Goal: Task Accomplishment & Management: Complete application form

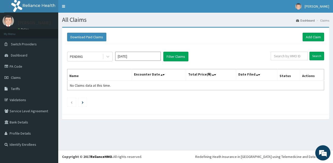
click at [9, 22] on img at bounding box center [8, 20] width 11 height 11
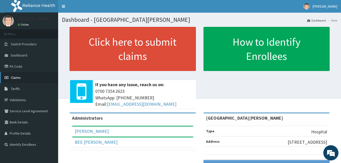
click at [16, 77] on span "Claims" at bounding box center [16, 77] width 10 height 5
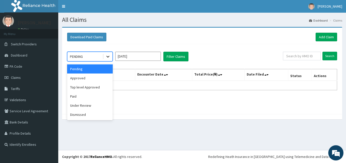
click at [105, 57] on icon at bounding box center [107, 56] width 5 height 5
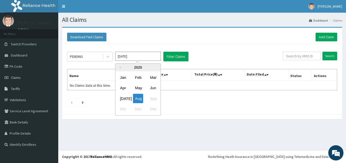
click at [116, 56] on input "[DATE]" at bounding box center [138, 56] width 46 height 9
click at [134, 75] on div "Feb" at bounding box center [138, 77] width 10 height 9
type input "Feb 2025"
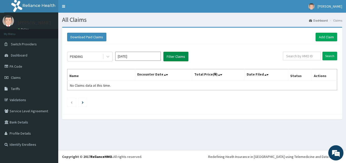
click at [174, 56] on button "Filter Claims" at bounding box center [175, 57] width 25 height 10
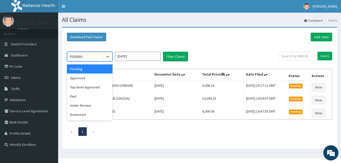
click at [101, 57] on div "PENDING" at bounding box center [84, 56] width 35 height 8
click at [87, 80] on div "Approved" at bounding box center [90, 77] width 46 height 9
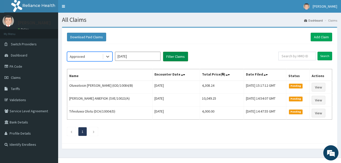
click at [171, 57] on button "Filter Claims" at bounding box center [175, 57] width 25 height 10
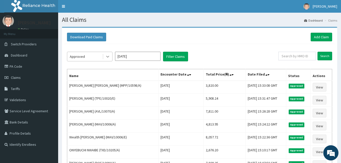
click at [106, 59] on icon at bounding box center [107, 56] width 5 height 5
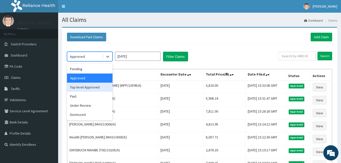
click at [87, 90] on div "Top level Approved" at bounding box center [90, 86] width 46 height 9
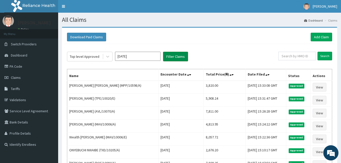
click at [166, 54] on button "Filter Claims" at bounding box center [175, 57] width 25 height 10
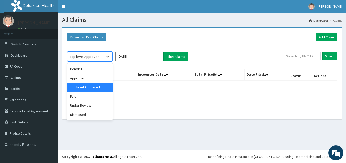
drag, startPoint x: 102, startPoint y: 59, endPoint x: 87, endPoint y: 74, distance: 21.3
click at [101, 59] on div "Top level Approved" at bounding box center [84, 56] width 35 height 8
click at [77, 96] on div "Paid" at bounding box center [90, 96] width 46 height 9
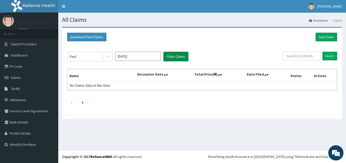
click at [173, 56] on button "Filter Claims" at bounding box center [175, 57] width 25 height 10
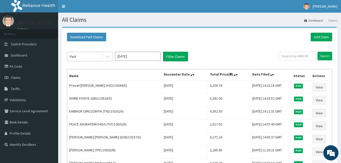
click at [103, 58] on div at bounding box center [107, 56] width 10 height 9
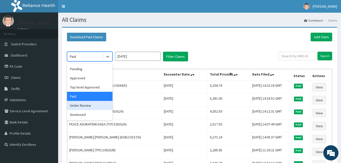
click at [76, 105] on div "Under Review" at bounding box center [90, 105] width 46 height 9
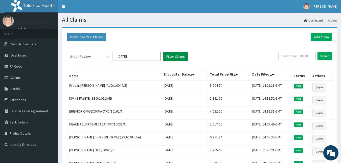
click at [169, 53] on button "Filter Claims" at bounding box center [175, 57] width 25 height 10
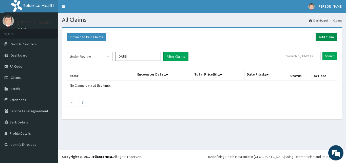
drag, startPoint x: 329, startPoint y: 34, endPoint x: 324, endPoint y: 36, distance: 5.9
click at [328, 34] on link "Add Claim" at bounding box center [326, 37] width 22 height 9
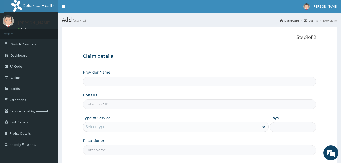
type input "[GEOGRAPHIC_DATA][PERSON_NAME]"
click at [102, 109] on input "HMO ID" at bounding box center [200, 104] width 234 height 10
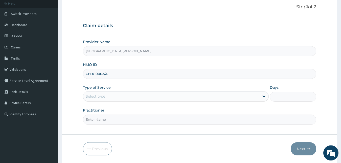
scroll to position [47, 0]
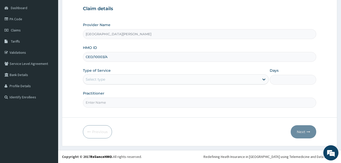
type input "CED/10003/A"
drag, startPoint x: 108, startPoint y: 76, endPoint x: 108, endPoint y: 86, distance: 10.1
click at [108, 79] on div "Select type" at bounding box center [171, 79] width 177 height 8
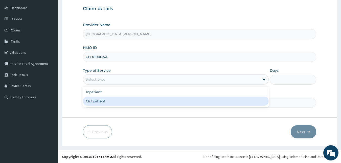
click at [103, 99] on div "Outpatient" at bounding box center [176, 100] width 186 height 9
type input "1"
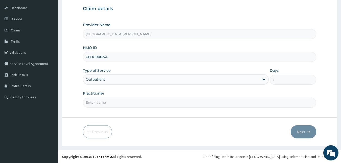
click at [106, 100] on input "Practitioner" at bounding box center [200, 102] width 234 height 10
click at [102, 102] on input "DR SULEEIMAN" at bounding box center [200, 102] width 234 height 10
type input "DR SULEIMAN"
click at [306, 131] on button "Next" at bounding box center [304, 131] width 26 height 13
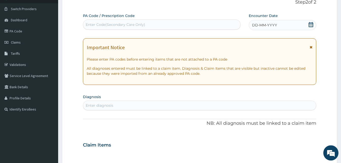
scroll to position [0, 0]
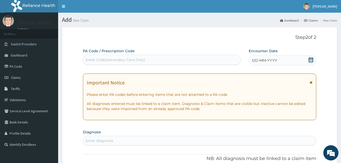
click at [309, 60] on icon at bounding box center [311, 59] width 5 height 5
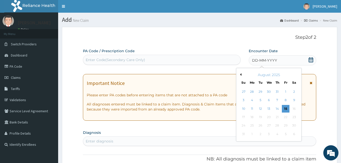
click at [240, 75] on button "Previous Month" at bounding box center [240, 74] width 3 height 3
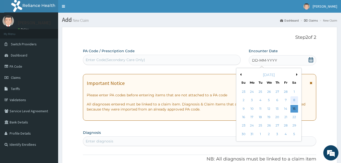
click at [297, 99] on div "8" at bounding box center [294, 100] width 8 height 8
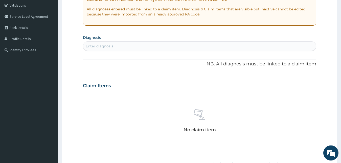
scroll to position [103, 0]
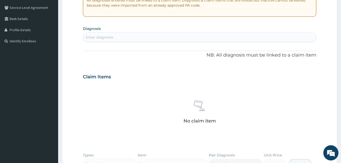
click at [115, 37] on div "Enter diagnosis" at bounding box center [199, 37] width 233 height 8
type input "PELVIC INFLAMMA"
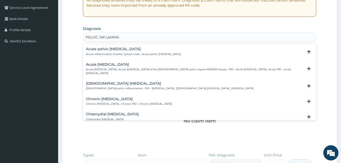
click at [103, 79] on div "Acute pelvic inflammatory disease Acute pelvic inflammatory disease , Acute pel…" at bounding box center [200, 69] width 234 height 19
click at [103, 87] on p "Female pelvic inflammation , PID - pelvic inflammatory disease , Female pelvic …" at bounding box center [170, 89] width 168 height 4
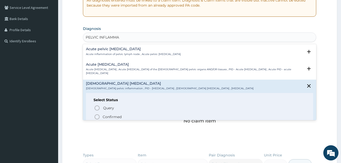
click at [97, 115] on icon "status option filled" at bounding box center [97, 117] width 6 height 6
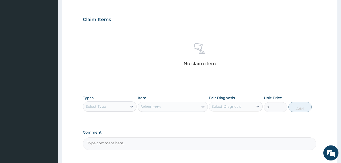
scroll to position [202, 0]
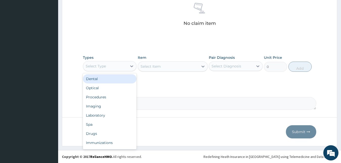
drag, startPoint x: 118, startPoint y: 64, endPoint x: 119, endPoint y: 83, distance: 19.3
click at [117, 64] on div "Select Type" at bounding box center [105, 66] width 44 height 8
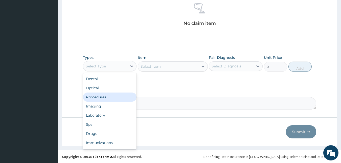
click at [111, 97] on div "Procedures" at bounding box center [110, 96] width 54 height 9
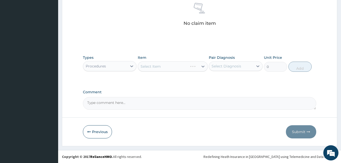
drag, startPoint x: 185, startPoint y: 64, endPoint x: 182, endPoint y: 70, distance: 6.7
click at [184, 66] on div "Select Item" at bounding box center [173, 66] width 70 height 10
click at [186, 70] on div "Select Item" at bounding box center [168, 66] width 60 height 8
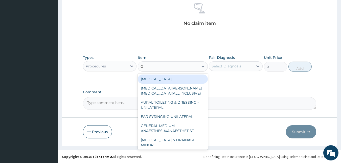
type input "GP"
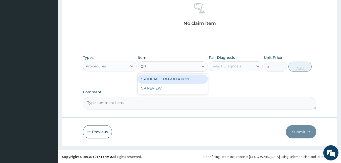
click at [184, 77] on div "GP INITIAL CONSULTATION" at bounding box center [173, 78] width 70 height 9
type input "2000"
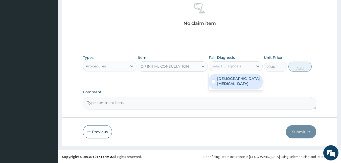
drag, startPoint x: 240, startPoint y: 65, endPoint x: 236, endPoint y: 77, distance: 11.9
click at [239, 66] on div "Select Diagnosis" at bounding box center [227, 65] width 30 height 5
click at [235, 79] on label "Female pelvic inflammatory disease" at bounding box center [238, 81] width 43 height 10
checkbox input "true"
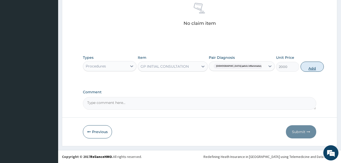
click at [301, 70] on button "Add" at bounding box center [312, 66] width 23 height 10
type input "0"
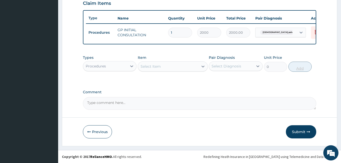
scroll to position [182, 0]
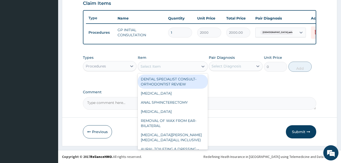
click at [170, 63] on div "Select Item" at bounding box center [168, 66] width 60 height 8
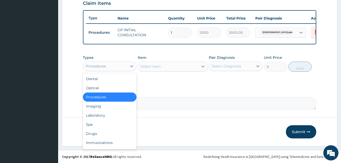
click at [108, 67] on div "Procedures" at bounding box center [105, 66] width 44 height 8
click at [101, 132] on div "Drugs" at bounding box center [110, 133] width 54 height 9
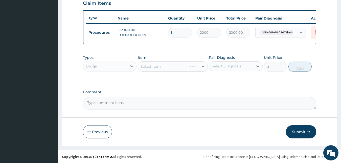
click at [163, 64] on div "Select Item" at bounding box center [173, 66] width 70 height 10
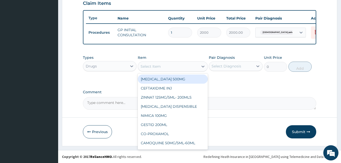
click at [163, 64] on div "Select Item" at bounding box center [168, 66] width 60 height 8
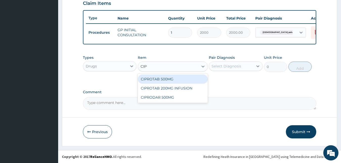
type input "CIPR"
click at [175, 77] on div "CIPROTAB 500MG" at bounding box center [173, 78] width 70 height 9
type input "138"
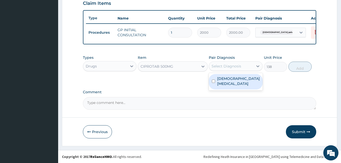
click at [227, 65] on div "Select Diagnosis" at bounding box center [227, 65] width 30 height 5
click at [227, 78] on label "Female pelvic inflammatory disease" at bounding box center [238, 81] width 43 height 10
checkbox input "true"
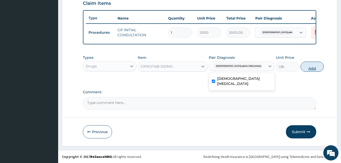
click at [301, 66] on button "Add" at bounding box center [312, 66] width 23 height 10
type input "0"
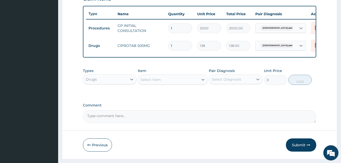
type input "10"
type input "1380.00"
type input "10"
drag, startPoint x: 185, startPoint y: 70, endPoint x: 183, endPoint y: 71, distance: 2.8
click at [186, 70] on div "Types Drugs Item Select Item Pair Diagnosis Select Diagnosis Unit Price 0 Add" at bounding box center [200, 77] width 234 height 22
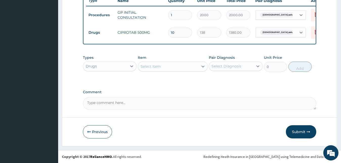
scroll to position [200, 0]
drag, startPoint x: 293, startPoint y: 131, endPoint x: 165, endPoint y: 121, distance: 128.6
click at [293, 131] on button "Submit" at bounding box center [301, 131] width 30 height 13
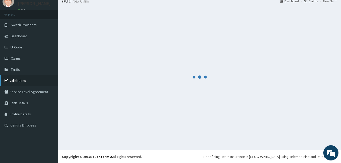
scroll to position [19, 0]
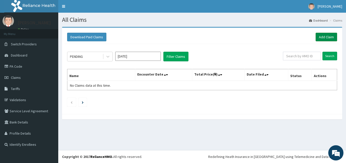
click at [324, 36] on link "Add Claim" at bounding box center [326, 37] width 22 height 9
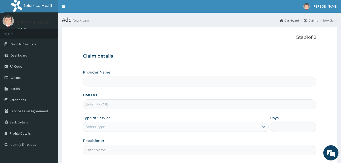
type input "[GEOGRAPHIC_DATA][PERSON_NAME]"
click at [98, 102] on input "HMO ID" at bounding box center [200, 104] width 234 height 10
type input "YSS/10153/D"
click at [100, 129] on div "Select type" at bounding box center [171, 126] width 177 height 8
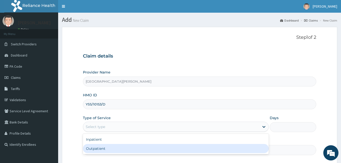
click at [100, 152] on div "Outpatient" at bounding box center [176, 148] width 186 height 9
type input "1"
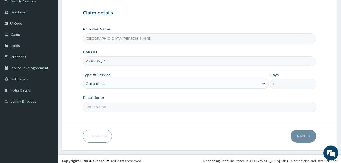
scroll to position [47, 0]
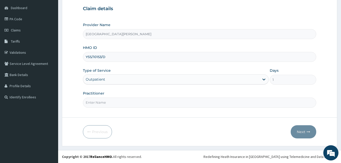
click at [125, 102] on input "Practitioner" at bounding box center [200, 102] width 234 height 10
type input "DR SOBAYO"
click at [231, 133] on div "Previous Next" at bounding box center [200, 131] width 234 height 13
click at [302, 131] on button "Next" at bounding box center [304, 131] width 26 height 13
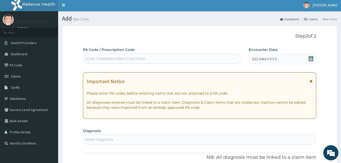
scroll to position [0, 0]
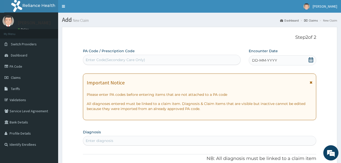
click at [130, 55] on div "Enter Code(Secondary Care Only)" at bounding box center [162, 60] width 158 height 10
click at [312, 59] on icon at bounding box center [311, 59] width 5 height 5
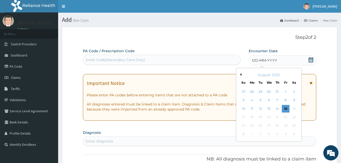
click at [242, 75] on div "August 2025" at bounding box center [269, 74] width 61 height 5
click at [241, 75] on button "Previous Month" at bounding box center [240, 74] width 3 height 3
click at [239, 73] on div "July 2025" at bounding box center [269, 74] width 61 height 5
click at [242, 75] on div "July 2025" at bounding box center [269, 74] width 61 height 5
click at [240, 75] on button "Previous Month" at bounding box center [240, 74] width 3 height 3
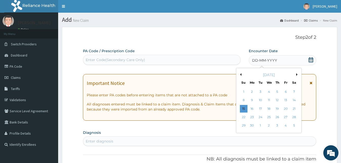
click at [240, 75] on button "Previous Month" at bounding box center [240, 74] width 3 height 3
click at [241, 109] on div "9" at bounding box center [244, 109] width 8 height 8
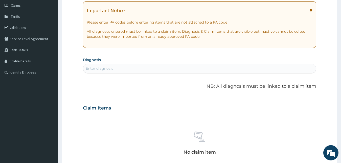
scroll to position [77, 0]
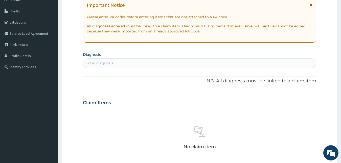
click at [114, 65] on div "Enter diagnosis" at bounding box center [199, 63] width 233 height 8
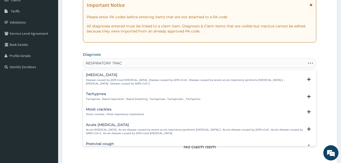
type input "RESPIRATORY TRACT"
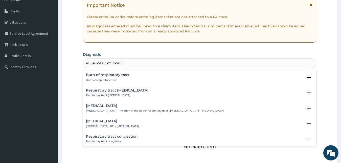
click at [105, 120] on h4 "Respiratory tract infection" at bounding box center [112, 121] width 53 height 4
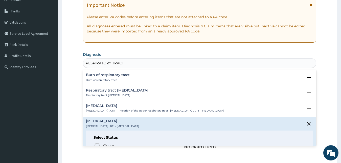
scroll to position [27, 0]
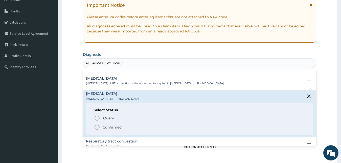
click at [96, 125] on circle "status option filled" at bounding box center [97, 127] width 5 height 5
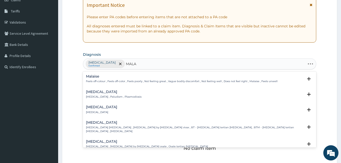
type input "MALAR"
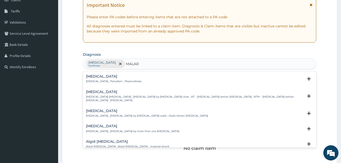
click at [94, 77] on h4 "Malaria" at bounding box center [114, 76] width 56 height 4
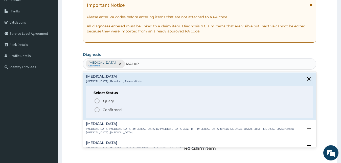
click at [98, 108] on icon "status option filled" at bounding box center [97, 109] width 6 height 6
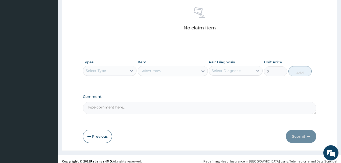
scroll to position [202, 0]
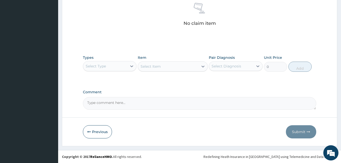
click at [131, 69] on div at bounding box center [131, 65] width 9 height 9
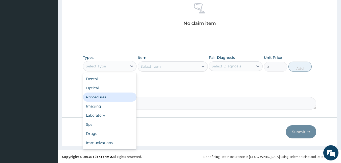
click at [106, 98] on div "Procedures" at bounding box center [110, 96] width 54 height 9
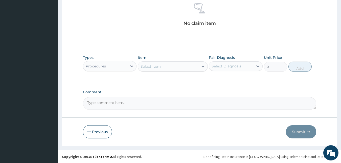
click at [173, 69] on div "Select Item" at bounding box center [168, 66] width 60 height 8
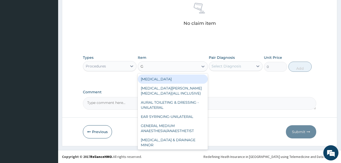
type input "GP"
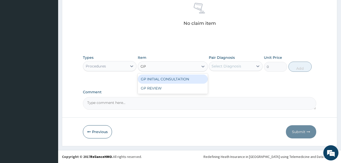
click at [184, 77] on div "GP INITIAL CONSULTATION" at bounding box center [173, 78] width 70 height 9
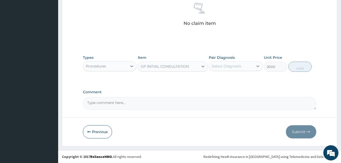
type input "2000"
drag, startPoint x: 238, startPoint y: 62, endPoint x: 239, endPoint y: 70, distance: 7.8
click at [239, 62] on div "Select Diagnosis" at bounding box center [236, 66] width 54 height 10
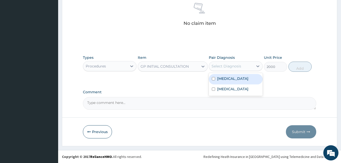
click at [237, 79] on label "Respiratory tract infection" at bounding box center [232, 78] width 31 height 5
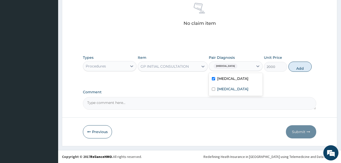
checkbox input "true"
click at [235, 94] on div "Malaria" at bounding box center [236, 89] width 54 height 10
checkbox input "true"
click at [295, 72] on button "Add" at bounding box center [300, 66] width 23 height 10
type input "0"
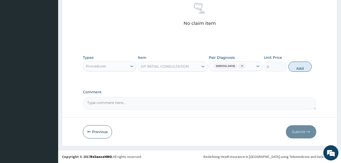
scroll to position [184, 0]
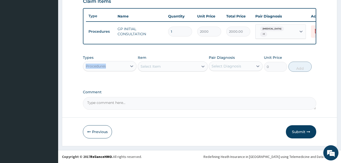
click at [112, 63] on div "Types Procedures" at bounding box center [110, 63] width 54 height 17
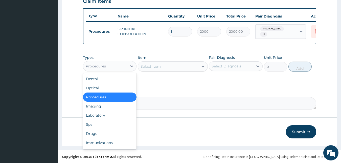
click at [113, 65] on div "Procedures" at bounding box center [105, 66] width 44 height 8
click at [95, 117] on div "Laboratory" at bounding box center [110, 115] width 54 height 9
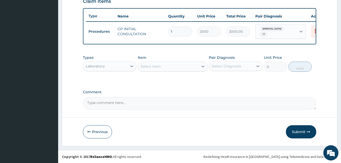
click at [182, 68] on div "Select Item" at bounding box center [173, 66] width 70 height 10
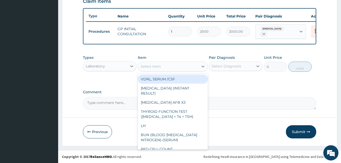
click at [182, 68] on div "Select Item" at bounding box center [168, 66] width 60 height 8
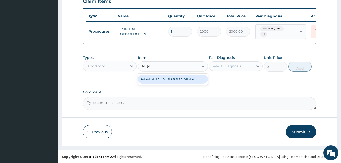
type input "PARAS"
click at [184, 82] on div "PARASITES IN BLOOD SMEAR" at bounding box center [173, 78] width 70 height 9
type input "1100"
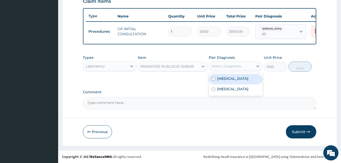
click at [242, 67] on div "Select Diagnosis" at bounding box center [231, 66] width 44 height 8
drag, startPoint x: 239, startPoint y: 80, endPoint x: 234, endPoint y: 89, distance: 10.3
click at [237, 80] on label "Respiratory tract infection" at bounding box center [232, 78] width 31 height 5
checkbox input "true"
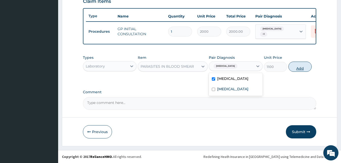
click at [304, 68] on button "Add" at bounding box center [300, 66] width 23 height 10
type input "0"
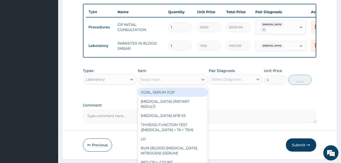
click at [147, 82] on div "Select Item" at bounding box center [151, 79] width 20 height 5
type input "E"
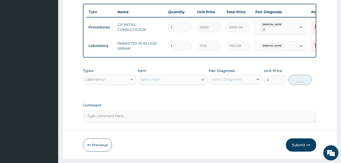
drag, startPoint x: 145, startPoint y: 84, endPoint x: 134, endPoint y: 84, distance: 10.4
click at [135, 84] on div "Types Laboratory Item option PARASITES IN BLOOD SMEAR, selected. Select is focu…" at bounding box center [200, 77] width 234 height 22
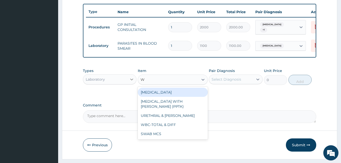
type input "WB"
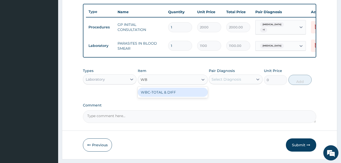
click at [177, 97] on div "WBC-TOTAL & DIFF" at bounding box center [173, 92] width 70 height 9
type input "1500"
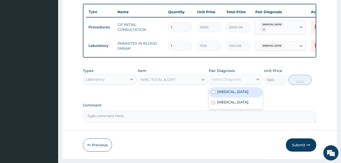
click at [226, 84] on div "Select Diagnosis" at bounding box center [236, 79] width 54 height 10
click at [229, 94] on label "Respiratory tract infection" at bounding box center [232, 91] width 31 height 5
checkbox input "true"
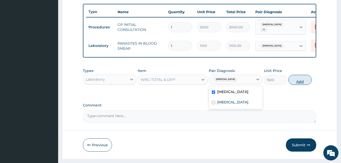
click at [303, 85] on button "Add" at bounding box center [300, 80] width 23 height 10
type input "0"
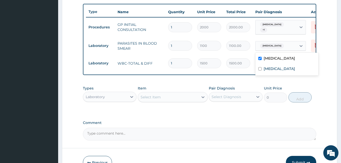
click at [280, 46] on span "Respiratory tract infection" at bounding box center [272, 45] width 24 height 5
click at [274, 70] on label "Malaria" at bounding box center [279, 68] width 31 height 5
checkbox input "true"
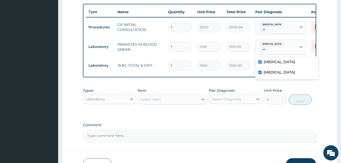
click at [267, 58] on div "Respiratory tract infection" at bounding box center [286, 62] width 63 height 10
checkbox input "false"
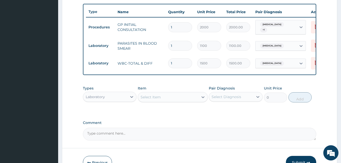
drag, startPoint x: 189, startPoint y: 117, endPoint x: 177, endPoint y: 98, distance: 22.8
click at [188, 117] on div "PA Code / Prescription Code Enter Code(Secondary Care Only) Encounter Date 09-0…" at bounding box center [200, 2] width 234 height 276
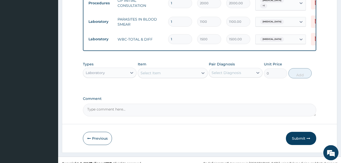
scroll to position [219, 0]
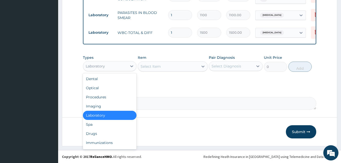
click at [107, 65] on div "Laboratory" at bounding box center [105, 66] width 44 height 8
click at [95, 135] on div "Drugs" at bounding box center [110, 133] width 54 height 9
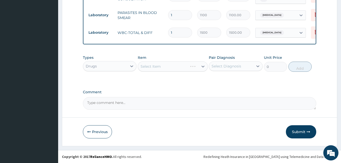
click at [157, 67] on div "Select Item" at bounding box center [173, 66] width 70 height 10
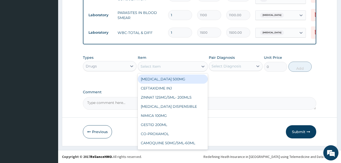
click at [157, 67] on div "Select Item" at bounding box center [151, 66] width 20 height 5
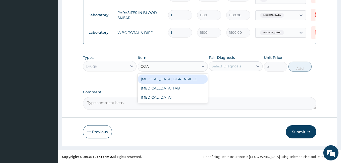
type input "COAR"
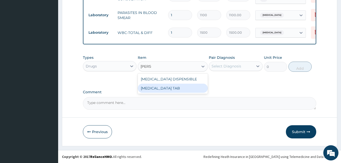
click at [156, 88] on div "COARTEM TAB" at bounding box center [173, 87] width 70 height 9
type input "1035"
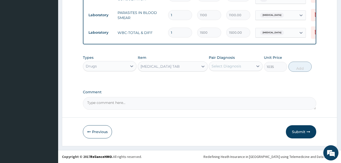
click at [236, 66] on div "Select Diagnosis" at bounding box center [227, 65] width 30 height 5
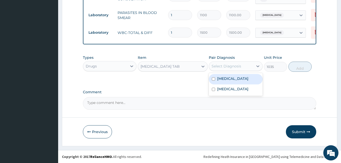
click at [235, 81] on label "Respiratory tract infection" at bounding box center [232, 78] width 31 height 5
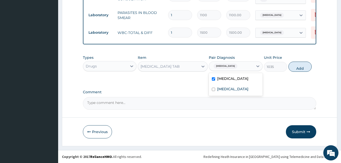
click at [235, 81] on label "Respiratory tract infection" at bounding box center [232, 78] width 31 height 5
checkbox input "false"
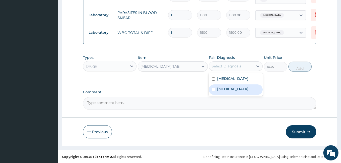
click at [227, 91] on label "Malaria" at bounding box center [232, 88] width 31 height 5
checkbox input "true"
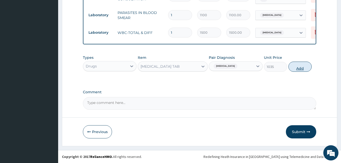
drag, startPoint x: 309, startPoint y: 67, endPoint x: 286, endPoint y: 70, distance: 22.4
click at [307, 67] on button "Add" at bounding box center [300, 66] width 23 height 10
type input "0"
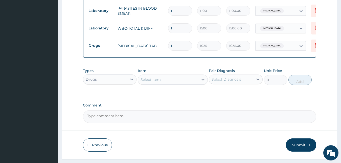
click at [173, 83] on div "Select Item" at bounding box center [168, 79] width 60 height 8
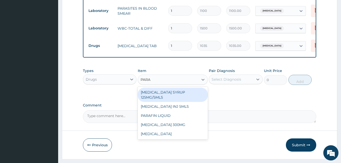
type input "PARAC"
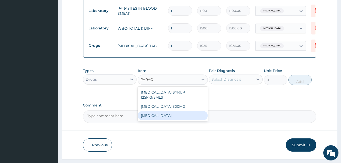
drag, startPoint x: 171, startPoint y: 117, endPoint x: 176, endPoint y: 109, distance: 9.2
click at [172, 117] on div "PARACETAMOL" at bounding box center [173, 115] width 70 height 9
type input "15.18"
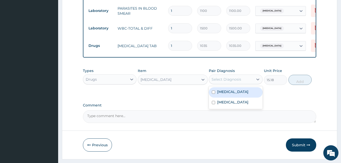
click at [235, 82] on div "Select Diagnosis" at bounding box center [227, 79] width 30 height 5
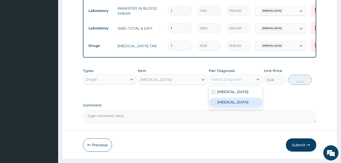
click at [220, 104] on label "Malaria" at bounding box center [232, 101] width 31 height 5
checkbox input "true"
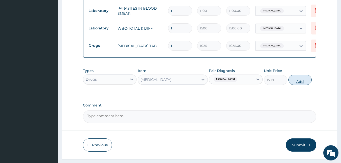
click at [299, 83] on button "Add" at bounding box center [300, 80] width 23 height 10
type input "0"
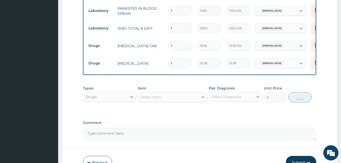
type input "18"
type input "273.24"
type input "18"
click at [288, 90] on div "Types Drugs Item Select Item Pair Diagnosis Select Diagnosis Unit Price 0 Add" at bounding box center [200, 94] width 234 height 22
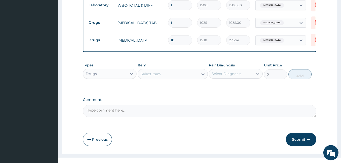
scroll to position [254, 0]
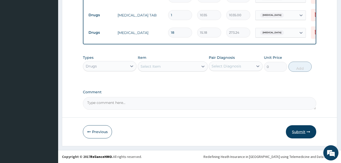
click at [301, 137] on button "Submit" at bounding box center [301, 131] width 30 height 13
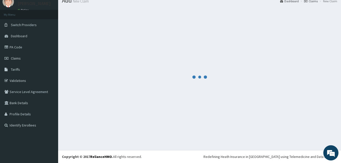
scroll to position [19, 0]
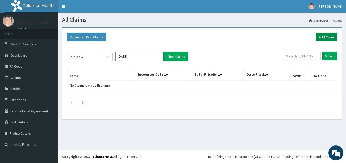
click at [330, 36] on link "Add Claim" at bounding box center [326, 37] width 22 height 9
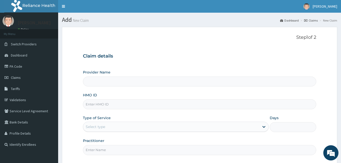
type input "[GEOGRAPHIC_DATA][PERSON_NAME]"
click at [108, 105] on input "HMO ID" at bounding box center [200, 104] width 234 height 10
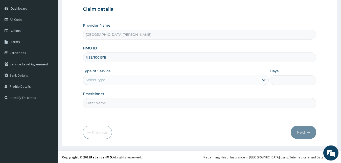
scroll to position [47, 0]
type input "NSS/10013/B"
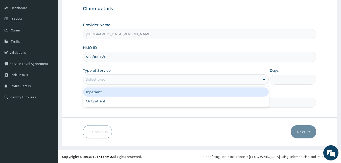
drag, startPoint x: 125, startPoint y: 78, endPoint x: 130, endPoint y: 77, distance: 5.2
click at [127, 78] on div "Select type" at bounding box center [171, 79] width 177 height 8
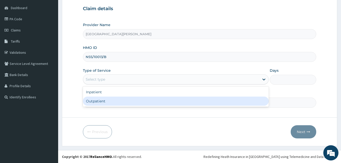
click at [104, 102] on div "Outpatient" at bounding box center [176, 100] width 186 height 9
type input "1"
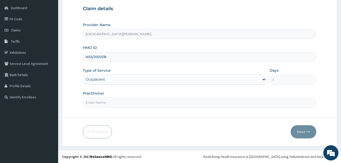
click at [104, 106] on input "Practitioner" at bounding box center [200, 102] width 234 height 10
type input "DR SOBAYO"
click at [306, 130] on button "Next" at bounding box center [304, 131] width 26 height 13
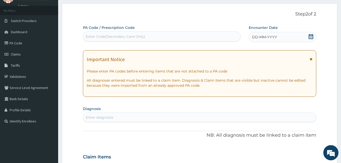
scroll to position [0, 0]
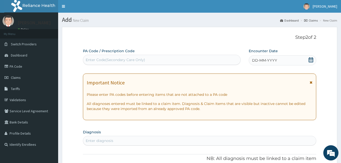
click at [311, 59] on icon at bounding box center [311, 59] width 5 height 5
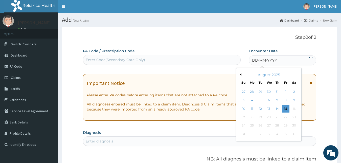
click at [241, 75] on button "Previous Month" at bounding box center [240, 74] width 3 height 3
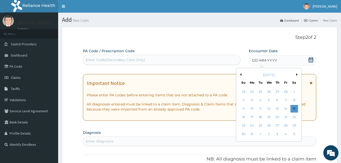
click at [241, 75] on button "Previous Month" at bounding box center [240, 74] width 3 height 3
click at [244, 110] on div "9" at bounding box center [244, 109] width 8 height 8
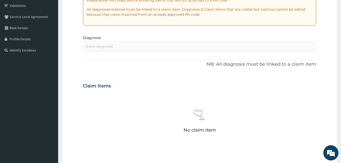
scroll to position [103, 0]
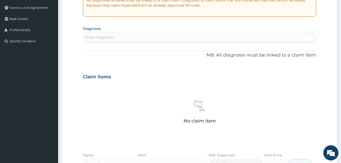
click at [125, 37] on div "Enter diagnosis" at bounding box center [199, 37] width 233 height 8
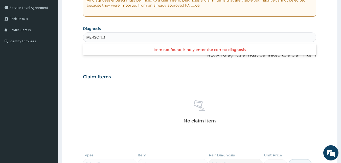
type input "DR SOBAYO"
click at [115, 37] on div "Enter diagnosis" at bounding box center [199, 37] width 233 height 8
type input "GASTROENTER"
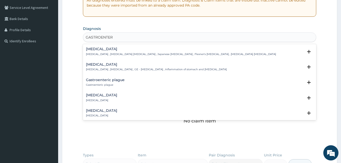
click at [99, 65] on h4 "Gastroenteritis" at bounding box center [156, 64] width 141 height 4
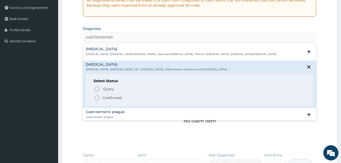
click at [96, 100] on circle "status option filled" at bounding box center [97, 97] width 5 height 5
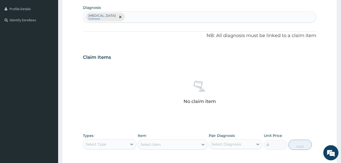
scroll to position [202, 0]
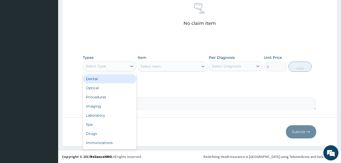
click at [124, 66] on div "Select Type" at bounding box center [105, 66] width 44 height 8
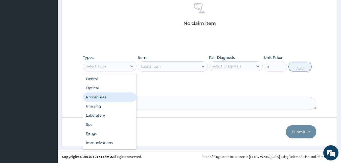
click at [103, 98] on div "Procedures" at bounding box center [110, 96] width 54 height 9
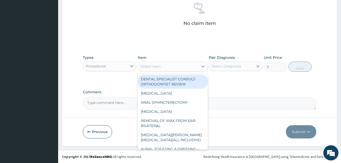
click at [161, 66] on div "Select Item" at bounding box center [168, 66] width 60 height 8
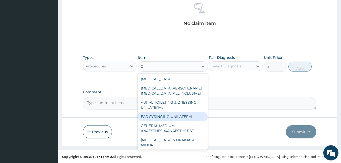
type input "GP"
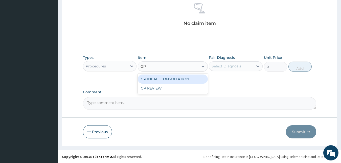
click at [169, 79] on div "GP INITIAL CONSULTATION" at bounding box center [173, 78] width 70 height 9
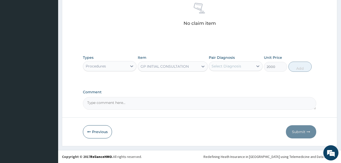
type input "2000"
click at [244, 65] on div "Select Diagnosis" at bounding box center [231, 66] width 44 height 8
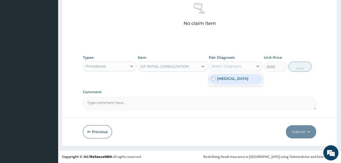
drag, startPoint x: 236, startPoint y: 75, endPoint x: 236, endPoint y: 79, distance: 3.6
click at [236, 77] on div "Gastroenteritis" at bounding box center [236, 79] width 54 height 10
checkbox input "true"
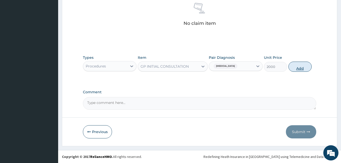
click at [302, 65] on button "Add" at bounding box center [300, 66] width 23 height 10
type input "0"
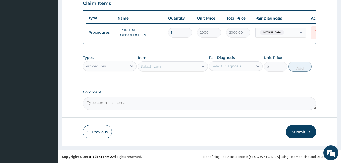
scroll to position [182, 0]
drag, startPoint x: 109, startPoint y: 67, endPoint x: 109, endPoint y: 72, distance: 4.8
click at [110, 67] on div "Procedures" at bounding box center [105, 66] width 44 height 8
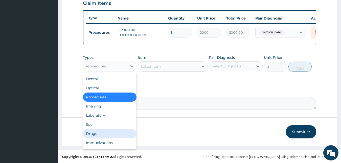
click at [88, 133] on div "Drugs" at bounding box center [110, 133] width 54 height 9
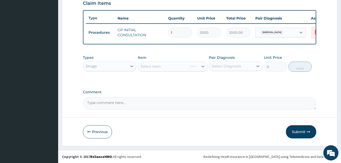
click at [174, 68] on div "Select Item" at bounding box center [173, 66] width 70 height 10
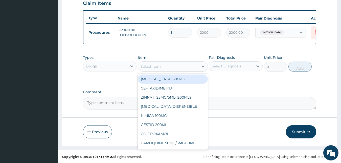
click at [174, 68] on div "Select Item" at bounding box center [168, 66] width 60 height 8
type input "METO"
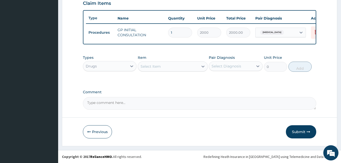
click at [174, 68] on div "Select Item" at bounding box center [168, 66] width 60 height 8
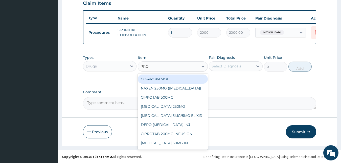
type input "PROM"
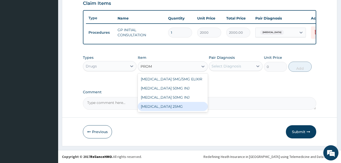
click at [179, 109] on div "PROMETHAZINE 25MG" at bounding box center [173, 106] width 70 height 9
type input "15.18"
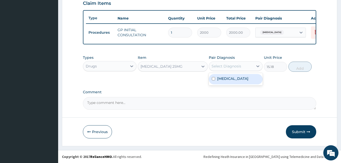
click at [225, 67] on div "Select Diagnosis" at bounding box center [227, 65] width 30 height 5
click at [233, 77] on label "Gastroenteritis" at bounding box center [232, 78] width 31 height 5
checkbox input "true"
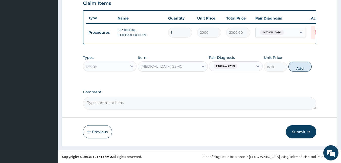
drag, startPoint x: 298, startPoint y: 67, endPoint x: 241, endPoint y: 63, distance: 57.6
click at [298, 67] on button "Add" at bounding box center [300, 66] width 23 height 10
type input "0"
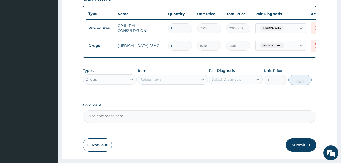
drag, startPoint x: 181, startPoint y: 48, endPoint x: 144, endPoint y: 48, distance: 36.9
click at [168, 48] on input "1" at bounding box center [180, 46] width 24 height 10
type input "6"
type input "91.08"
type input "6"
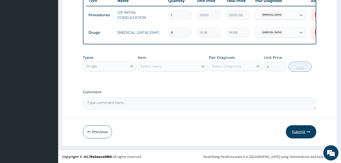
click at [307, 131] on button "Submit" at bounding box center [301, 131] width 30 height 13
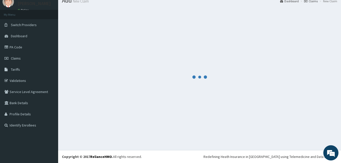
scroll to position [19, 0]
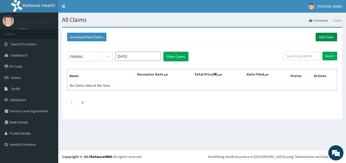
click at [328, 35] on link "Add Claim" at bounding box center [326, 37] width 22 height 9
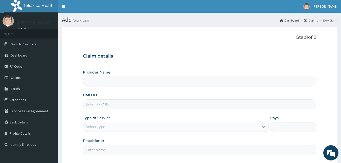
type input "[GEOGRAPHIC_DATA][PERSON_NAME]"
click at [19, 79] on span "Claims" at bounding box center [16, 77] width 10 height 5
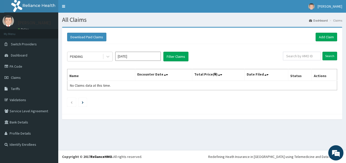
click at [122, 56] on input "[DATE]" at bounding box center [138, 56] width 46 height 9
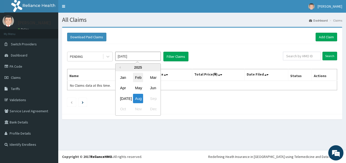
click at [136, 76] on div "Feb" at bounding box center [138, 77] width 10 height 9
type input "[DATE]"
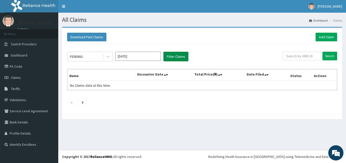
click at [173, 58] on button "Filter Claims" at bounding box center [175, 57] width 25 height 10
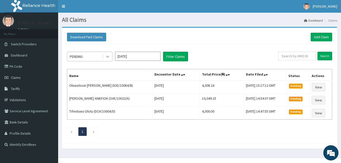
click at [104, 58] on div at bounding box center [107, 56] width 9 height 9
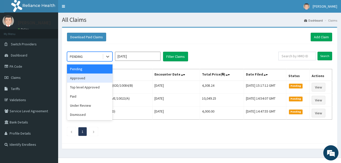
click at [90, 78] on div "Approved" at bounding box center [90, 77] width 46 height 9
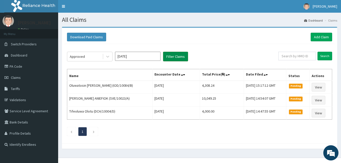
click at [170, 54] on button "Filter Claims" at bounding box center [175, 57] width 25 height 10
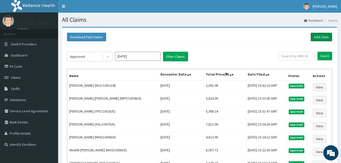
click at [319, 36] on link "Add Claim" at bounding box center [322, 37] width 22 height 9
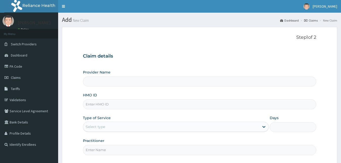
type input "[GEOGRAPHIC_DATA][PERSON_NAME]"
click at [167, 110] on div "Provider Name Bee Hess Hospital HMO ID Type of Service Select type Days Practit…" at bounding box center [200, 112] width 234 height 85
click at [167, 106] on input "HMO ID" at bounding box center [200, 104] width 234 height 10
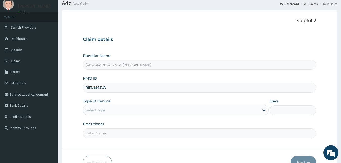
scroll to position [26, 0]
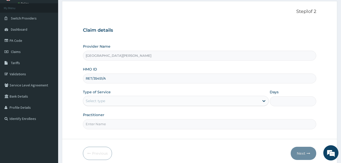
type input "RET/35451/A"
drag, startPoint x: 99, startPoint y: 100, endPoint x: 98, endPoint y: 106, distance: 6.3
click at [99, 101] on div "Select type" at bounding box center [95, 100] width 19 height 5
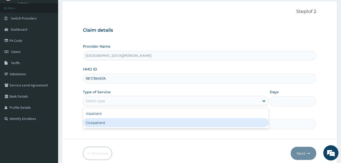
click at [98, 125] on div "Outpatient" at bounding box center [176, 122] width 186 height 9
type input "1"
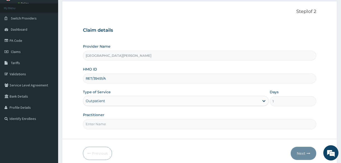
click at [99, 122] on input "Practitioner" at bounding box center [200, 124] width 234 height 10
type input "DR SOBAYO"
click at [304, 152] on button "Next" at bounding box center [304, 152] width 26 height 13
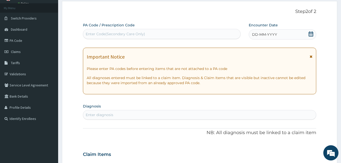
drag, startPoint x: 310, startPoint y: 34, endPoint x: 306, endPoint y: 37, distance: 5.1
click at [310, 34] on icon at bounding box center [311, 33] width 5 height 5
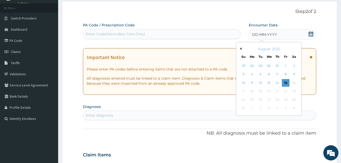
click at [241, 49] on button "Previous Month" at bounding box center [240, 48] width 3 height 3
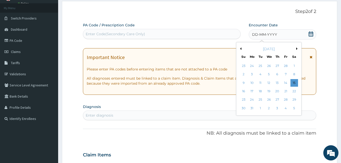
click at [241, 49] on button "Previous Month" at bounding box center [240, 48] width 3 height 3
click at [298, 48] on button "Next Month" at bounding box center [297, 48] width 3 height 3
click at [239, 84] on div "February 2025 Su Mo Tu We Th Fr Sa 26 27 28 29 30 31 1 2 3 4 5 6 7 8 9 10 11 12…" at bounding box center [269, 74] width 61 height 60
click at [243, 83] on div "9" at bounding box center [244, 83] width 8 height 8
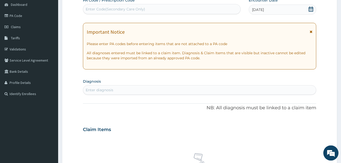
scroll to position [77, 0]
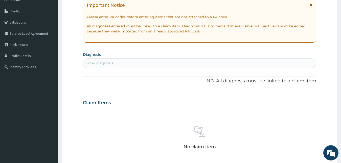
click at [203, 63] on div "Enter diagnosis" at bounding box center [199, 63] width 233 height 8
type input "DR"
click at [99, 65] on div "Enter diagnosis" at bounding box center [199, 63] width 233 height 8
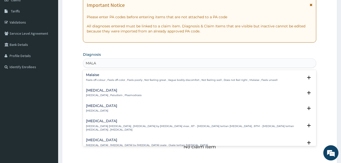
type input "MALAR"
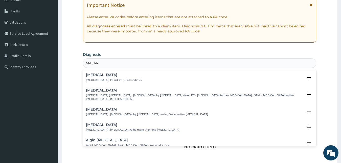
click at [91, 75] on h4 "[MEDICAL_DATA]" at bounding box center [114, 75] width 56 height 4
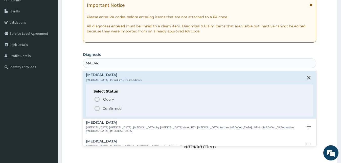
click at [96, 108] on icon "status option filled" at bounding box center [97, 108] width 6 height 6
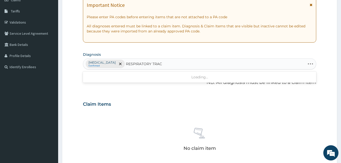
type input "RESPIRATORY TRACT"
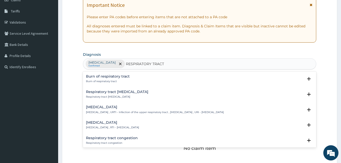
click at [98, 123] on h4 "[MEDICAL_DATA]" at bounding box center [112, 122] width 53 height 4
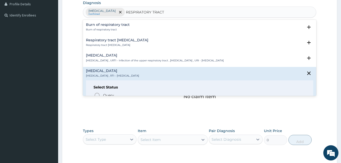
scroll to position [27, 0]
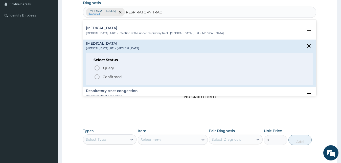
click at [97, 76] on icon "status option filled" at bounding box center [97, 77] width 6 height 6
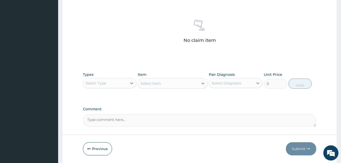
scroll to position [202, 0]
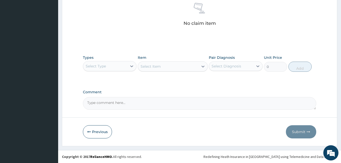
click at [119, 69] on div "Select Type" at bounding box center [105, 66] width 44 height 8
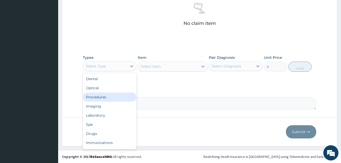
click at [100, 98] on div "Procedures" at bounding box center [110, 96] width 54 height 9
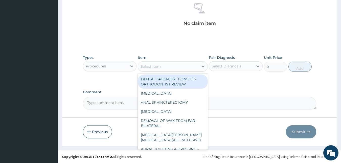
click at [164, 69] on div "Select Item" at bounding box center [168, 66] width 60 height 8
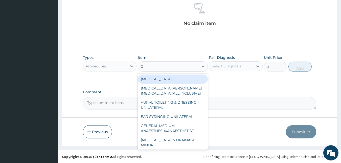
type input "GP"
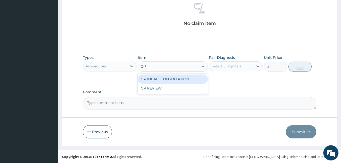
click at [170, 80] on div "GP INITIAL CONSULTATION" at bounding box center [173, 78] width 70 height 9
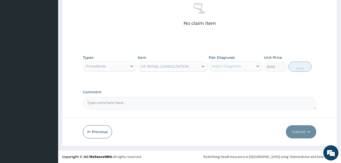
type input "2000"
click at [230, 66] on div "Select Diagnosis" at bounding box center [227, 65] width 30 height 5
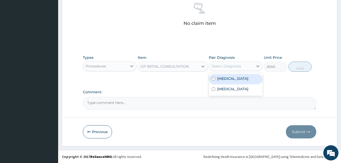
click at [227, 80] on label "[MEDICAL_DATA]" at bounding box center [232, 78] width 31 height 5
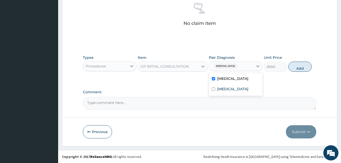
checkbox input "true"
click at [300, 67] on button "Add" at bounding box center [300, 66] width 23 height 10
type input "0"
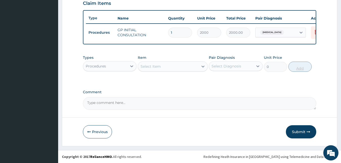
scroll to position [182, 0]
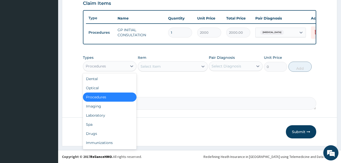
drag, startPoint x: 123, startPoint y: 66, endPoint x: 108, endPoint y: 73, distance: 17.2
click at [122, 66] on div "Procedures" at bounding box center [105, 66] width 44 height 8
click at [92, 114] on div "Laboratory" at bounding box center [110, 115] width 54 height 9
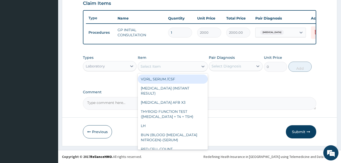
click at [184, 65] on div "Select Item" at bounding box center [168, 66] width 60 height 8
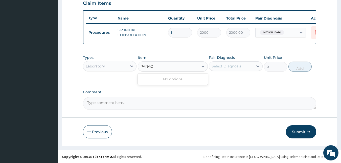
type input "PARACE"
click at [158, 67] on div "Select Item" at bounding box center [168, 66] width 60 height 8
type input "PARAS"
click at [163, 79] on div "PARASITES IN BLOOD SMEAR" at bounding box center [173, 78] width 70 height 9
type input "1100"
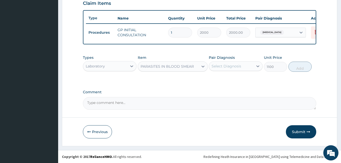
click at [223, 67] on div "Select Diagnosis" at bounding box center [227, 65] width 30 height 5
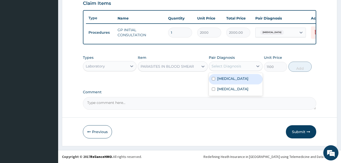
drag, startPoint x: 229, startPoint y: 80, endPoint x: 250, endPoint y: 80, distance: 20.7
click at [229, 80] on label "[MEDICAL_DATA]" at bounding box center [232, 78] width 31 height 5
checkbox input "true"
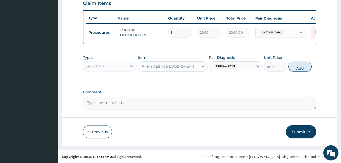
click at [302, 68] on button "Add" at bounding box center [300, 66] width 23 height 10
type input "0"
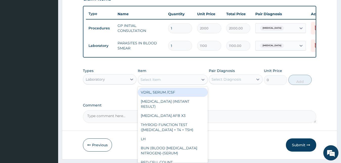
click at [141, 82] on div "Select Item" at bounding box center [151, 79] width 20 height 5
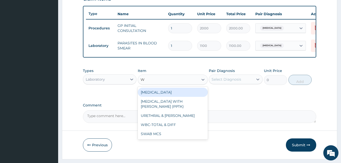
type input "WB"
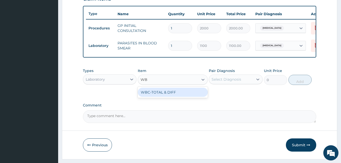
drag, startPoint x: 165, startPoint y: 96, endPoint x: 221, endPoint y: 89, distance: 56.8
click at [165, 95] on div "WBC-TOTAL & DIFF" at bounding box center [173, 92] width 70 height 9
type input "1500"
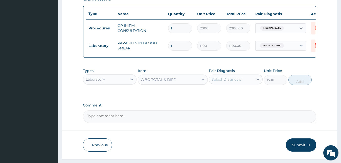
click at [233, 82] on div "Select Diagnosis" at bounding box center [227, 79] width 30 height 5
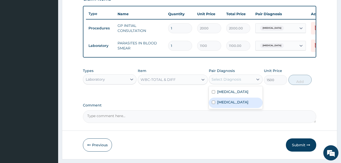
click at [228, 104] on label "[MEDICAL_DATA]" at bounding box center [232, 101] width 31 height 5
checkbox input "true"
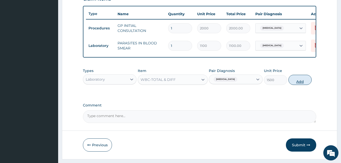
click at [303, 85] on button "Add" at bounding box center [300, 80] width 23 height 10
type input "0"
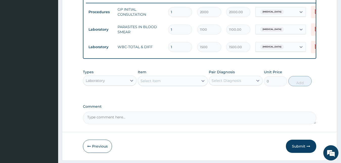
scroll to position [217, 0]
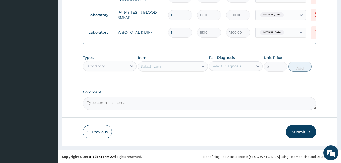
drag, startPoint x: 129, startPoint y: 64, endPoint x: 123, endPoint y: 71, distance: 9.3
click at [128, 65] on div at bounding box center [131, 65] width 9 height 9
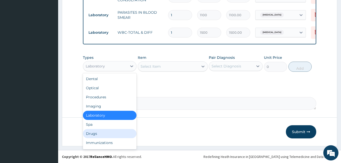
click at [95, 134] on div "Drugs" at bounding box center [110, 133] width 54 height 9
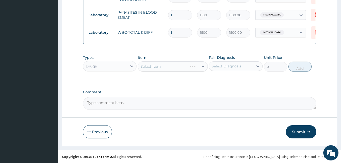
click at [163, 66] on div "Select Item" at bounding box center [173, 66] width 70 height 10
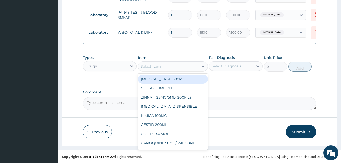
click at [163, 66] on div "Select Item" at bounding box center [168, 66] width 60 height 8
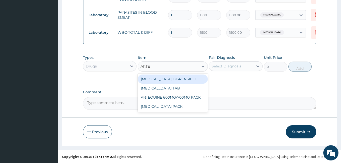
type input "ARTEM"
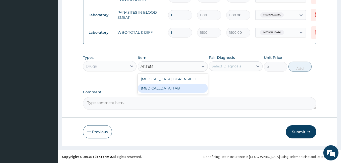
click at [160, 88] on div "COARTEM TAB" at bounding box center [173, 87] width 70 height 9
type input "1035"
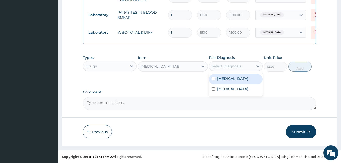
click at [230, 68] on div "Select Diagnosis" at bounding box center [227, 65] width 30 height 5
click at [228, 79] on label "[MEDICAL_DATA]" at bounding box center [232, 78] width 31 height 5
checkbox input "true"
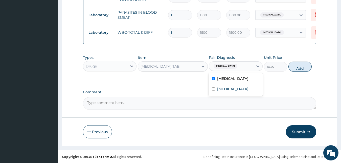
click at [302, 66] on button "Add" at bounding box center [300, 66] width 23 height 10
type input "0"
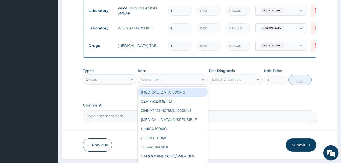
click at [154, 82] on div "Select Item" at bounding box center [151, 79] width 20 height 5
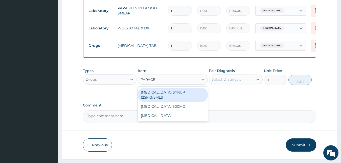
type input "PARACET"
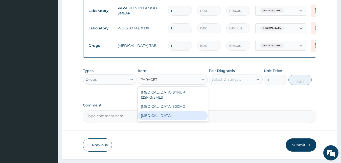
click at [172, 119] on div "PARACETAMOL" at bounding box center [173, 115] width 70 height 9
type input "15.18"
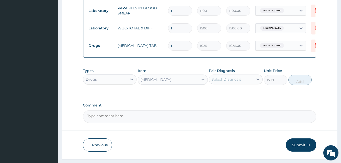
click at [230, 81] on div "Select Diagnosis" at bounding box center [227, 79] width 30 height 5
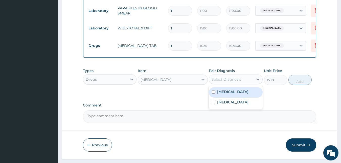
click at [226, 94] on label "[MEDICAL_DATA]" at bounding box center [232, 91] width 31 height 5
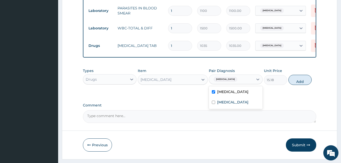
checkbox input "true"
drag, startPoint x: 303, startPoint y: 85, endPoint x: 292, endPoint y: 89, distance: 11.4
click at [303, 85] on button "Add" at bounding box center [300, 80] width 23 height 10
type input "0"
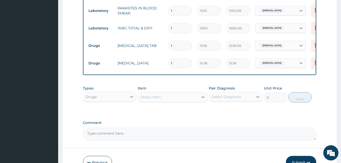
type input "18"
type input "273.24"
type input "18"
click at [178, 88] on div "Types Drugs Item Select Item Pair Diagnosis Select Diagnosis Unit Price 0 Add" at bounding box center [200, 94] width 234 height 22
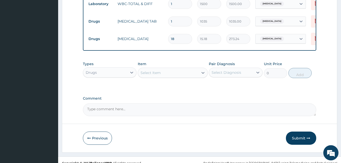
scroll to position [252, 0]
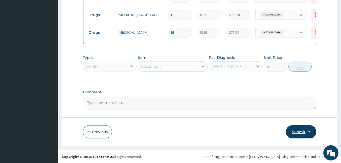
click at [299, 133] on button "Submit" at bounding box center [301, 131] width 30 height 13
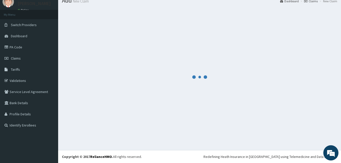
scroll to position [19, 0]
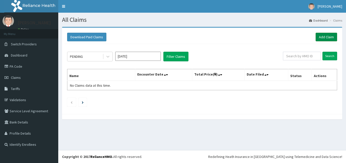
click at [332, 37] on link "Add Claim" at bounding box center [326, 37] width 22 height 9
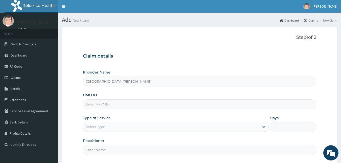
click at [145, 105] on input "HMO ID" at bounding box center [200, 104] width 234 height 10
type input "CNS/10003/A"
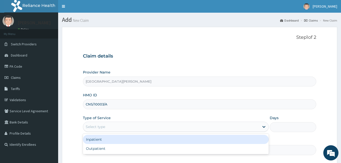
click at [109, 122] on div "Select type" at bounding box center [176, 126] width 186 height 10
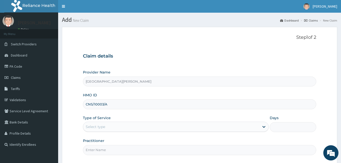
click at [115, 158] on form "Step 1 of 2 Claim details Provider Name Bee Hess Hospital HMO ID CNS/10003/A Ty…" at bounding box center [199, 110] width 275 height 166
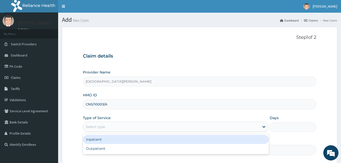
click at [126, 125] on div "Select type" at bounding box center [171, 126] width 177 height 8
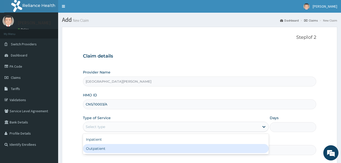
click at [129, 146] on div "Outpatient" at bounding box center [176, 148] width 186 height 9
type input "1"
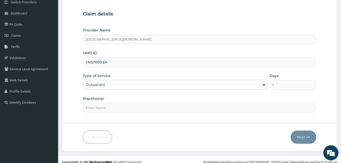
scroll to position [47, 0]
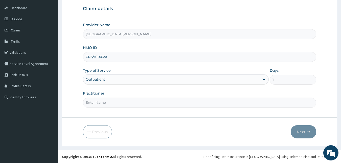
click at [129, 105] on input "Practitioner" at bounding box center [200, 102] width 234 height 10
type input "[PERSON_NAME]"
click at [304, 132] on button "Next" at bounding box center [304, 131] width 26 height 13
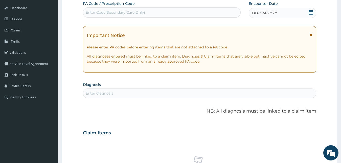
click at [145, 11] on div "Enter Code(Secondary Care Only)" at bounding box center [161, 12] width 157 height 8
type input "PA/174ACC"
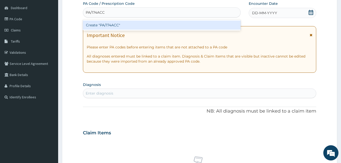
click at [146, 27] on div "Create "PA/174ACC"" at bounding box center [162, 24] width 158 height 9
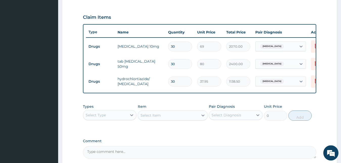
scroll to position [87, 0]
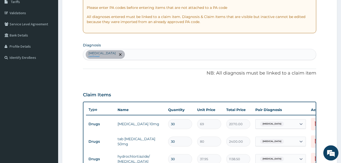
click at [154, 57] on div "Essential hypertension confirmed" at bounding box center [199, 54] width 233 height 11
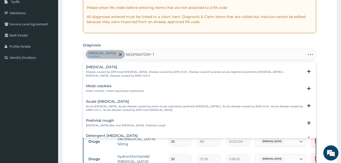
type input "RESPIRATORY TR"
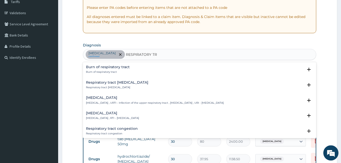
click at [101, 113] on h4 "[MEDICAL_DATA]" at bounding box center [112, 113] width 53 height 4
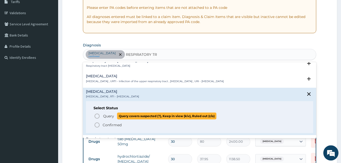
scroll to position [27, 0]
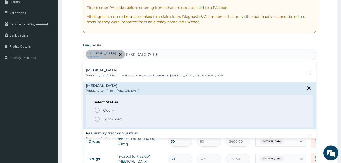
click at [97, 119] on icon "status option filled" at bounding box center [97, 119] width 6 height 6
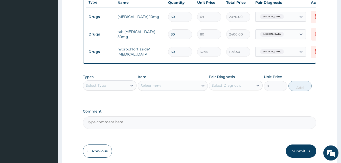
scroll to position [216, 0]
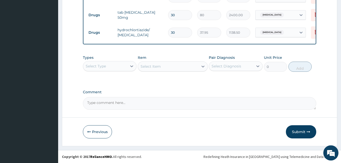
click at [124, 70] on div "Select Type" at bounding box center [105, 66] width 44 height 8
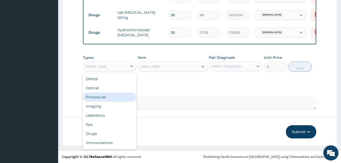
click at [113, 97] on div "Procedures" at bounding box center [110, 96] width 54 height 9
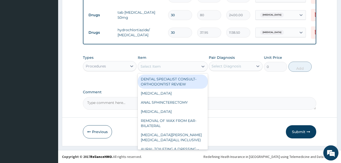
click at [181, 69] on div "Select Item" at bounding box center [168, 66] width 60 height 8
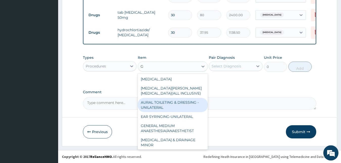
type input "GP"
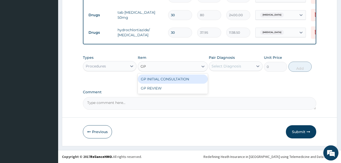
click at [189, 79] on div "GP INITIAL CONSULTATION" at bounding box center [173, 78] width 70 height 9
type input "2000"
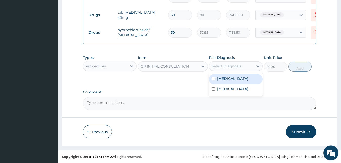
click at [242, 66] on div "Select Diagnosis" at bounding box center [231, 66] width 44 height 8
click at [236, 80] on label "Essential hypertension" at bounding box center [232, 78] width 31 height 5
checkbox input "true"
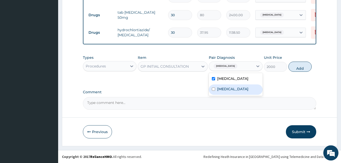
click at [233, 91] on label "[MEDICAL_DATA]" at bounding box center [232, 88] width 31 height 5
checkbox input "true"
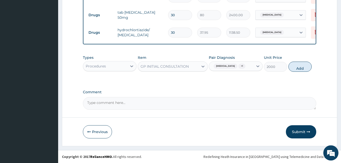
click at [304, 69] on button "Add" at bounding box center [300, 66] width 23 height 10
type input "0"
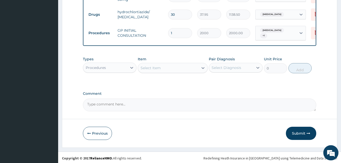
scroll to position [237, 0]
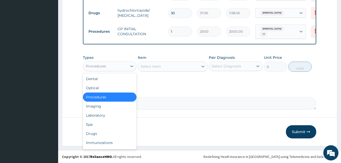
click at [114, 67] on div "Procedures" at bounding box center [105, 66] width 44 height 8
click at [93, 134] on div "Drugs" at bounding box center [110, 133] width 54 height 9
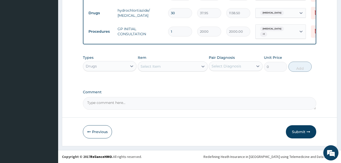
click at [165, 67] on div "Select Item" at bounding box center [168, 66] width 60 height 8
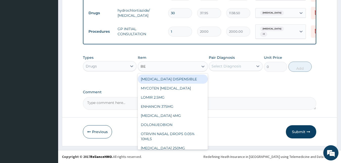
type input "BEN"
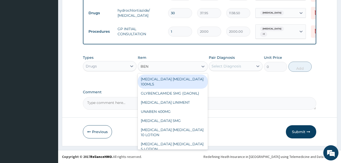
click at [184, 81] on div "BENYLIN EXPECTORANT 100MLS" at bounding box center [173, 81] width 70 height 14
type input "414"
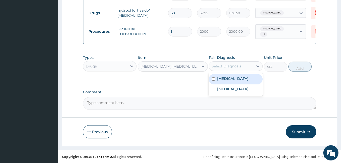
click at [236, 66] on div "Select Diagnosis" at bounding box center [227, 65] width 30 height 5
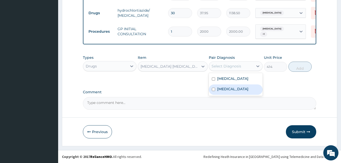
click at [234, 89] on label "[MEDICAL_DATA]" at bounding box center [232, 88] width 31 height 5
checkbox input "true"
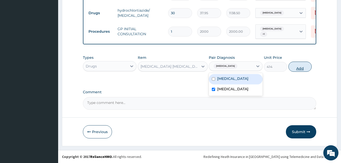
click at [306, 64] on button "Add" at bounding box center [300, 66] width 23 height 10
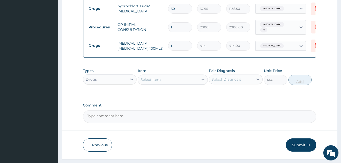
type input "0"
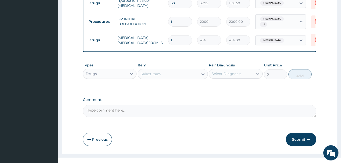
scroll to position [254, 0]
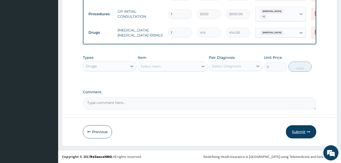
click at [298, 133] on button "Submit" at bounding box center [301, 131] width 30 height 13
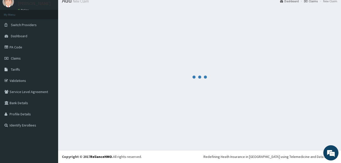
scroll to position [19, 0]
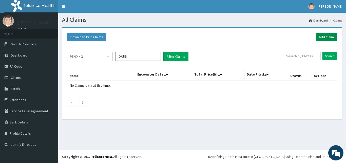
click at [323, 37] on link "Add Claim" at bounding box center [326, 37] width 22 height 9
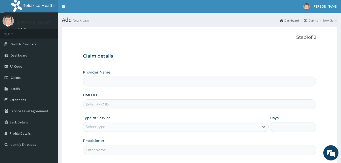
type input "[GEOGRAPHIC_DATA][PERSON_NAME]"
click at [153, 104] on input "HMO ID" at bounding box center [200, 104] width 234 height 10
type input "PFN/10186/B"
click at [129, 126] on div "Select type" at bounding box center [171, 126] width 177 height 8
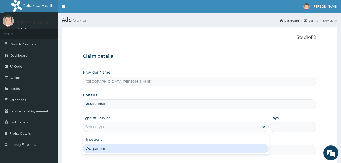
click at [106, 148] on div "Outpatient" at bounding box center [176, 148] width 186 height 9
type input "1"
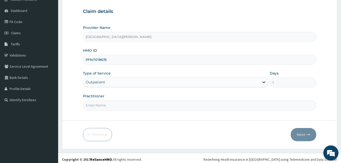
scroll to position [47, 0]
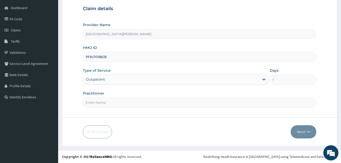
click at [106, 102] on input "Practitioner" at bounding box center [200, 102] width 234 height 10
type input "[PERSON_NAME]"
click at [306, 131] on button "Next" at bounding box center [304, 131] width 26 height 13
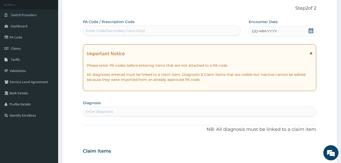
scroll to position [22, 0]
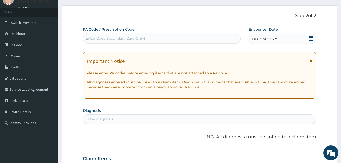
click at [313, 38] on icon at bounding box center [311, 38] width 5 height 5
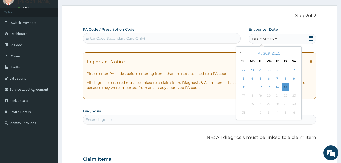
click at [240, 54] on button "Previous Month" at bounding box center [240, 53] width 3 height 3
click at [239, 54] on button "Previous Month" at bounding box center [240, 53] width 3 height 3
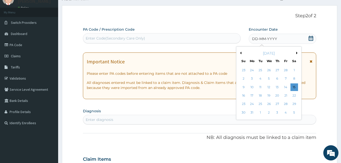
click at [239, 54] on button "Previous Month" at bounding box center [240, 53] width 3 height 3
click at [242, 88] on div "9" at bounding box center [244, 87] width 8 height 8
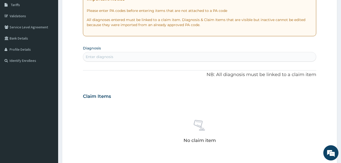
scroll to position [125, 0]
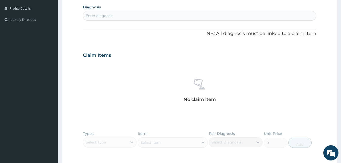
click at [123, 15] on div "Enter diagnosis" at bounding box center [199, 16] width 233 height 8
type input "MALARI"
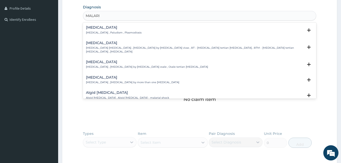
click at [90, 28] on h4 "[MEDICAL_DATA]" at bounding box center [114, 28] width 56 height 4
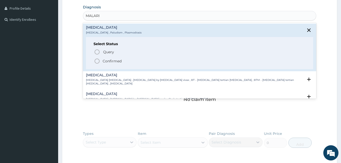
click at [99, 59] on circle "status option filled" at bounding box center [97, 61] width 5 height 5
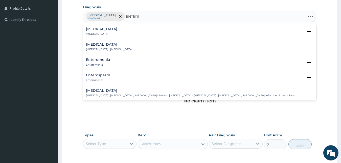
type input "ENTERIT"
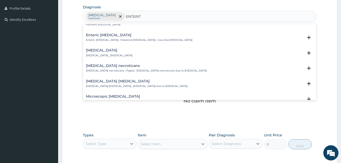
scroll to position [0, 0]
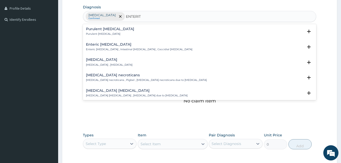
click at [99, 57] on div "[MEDICAL_DATA] [MEDICAL_DATA] , [MEDICAL_DATA] Select Status Query Query covers…" at bounding box center [200, 63] width 234 height 15
click at [99, 63] on div "[MEDICAL_DATA] [MEDICAL_DATA] , [MEDICAL_DATA]" at bounding box center [109, 62] width 47 height 9
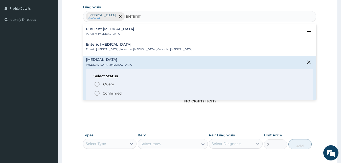
click at [98, 93] on icon "status option filled" at bounding box center [97, 93] width 6 height 6
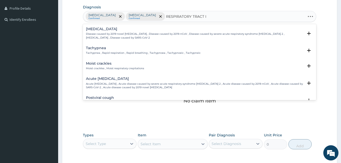
type input "RESPIRATORY TRACT IN"
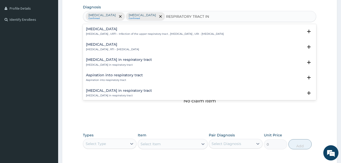
click at [109, 49] on p "[MEDICAL_DATA] , RTI - [MEDICAL_DATA]" at bounding box center [112, 50] width 53 height 4
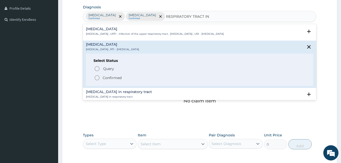
click at [98, 77] on icon "status option filled" at bounding box center [97, 78] width 6 height 6
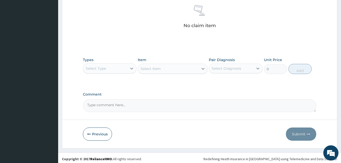
scroll to position [202, 0]
